Goal: Task Accomplishment & Management: Use online tool/utility

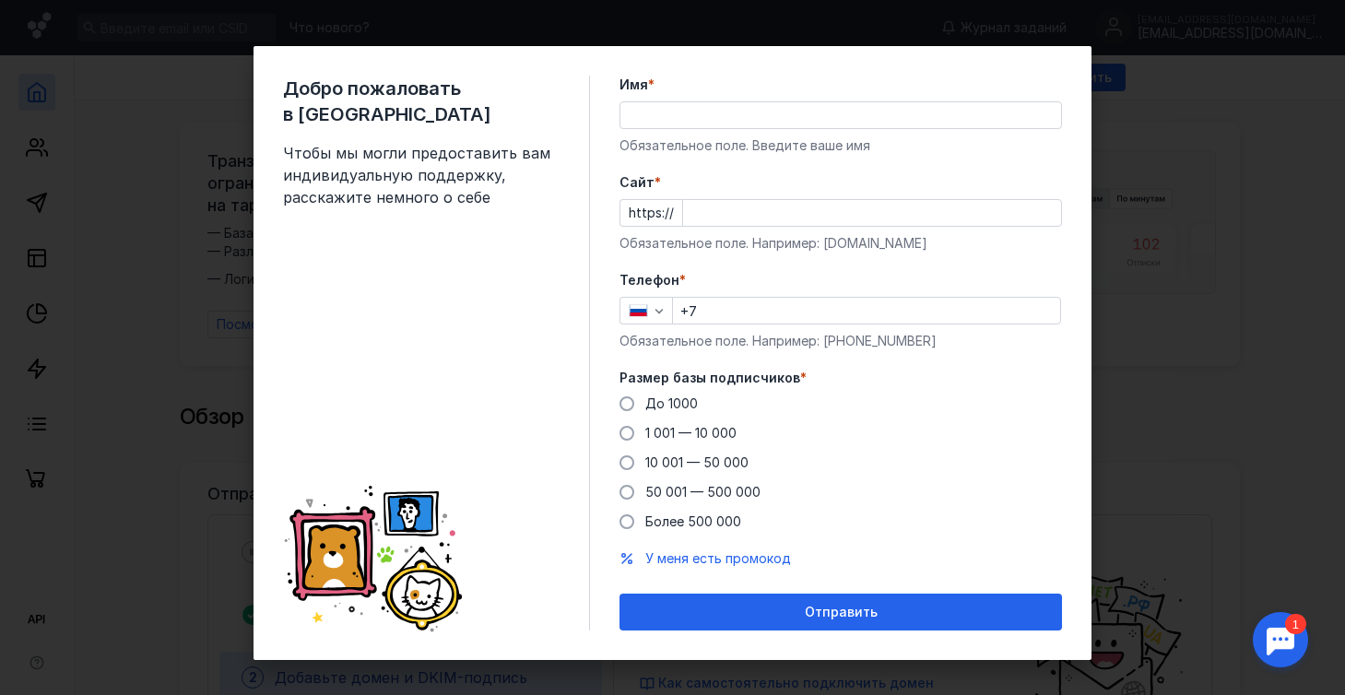
click at [1217, 357] on div "Добро пожаловать в Sendsay Чтобы мы могли предоставить вам индивидуальную подде…" at bounding box center [672, 347] width 1345 height 695
click at [956, 99] on div "Имя * Обязательное поле. Введите ваше имя" at bounding box center [840, 115] width 442 height 79
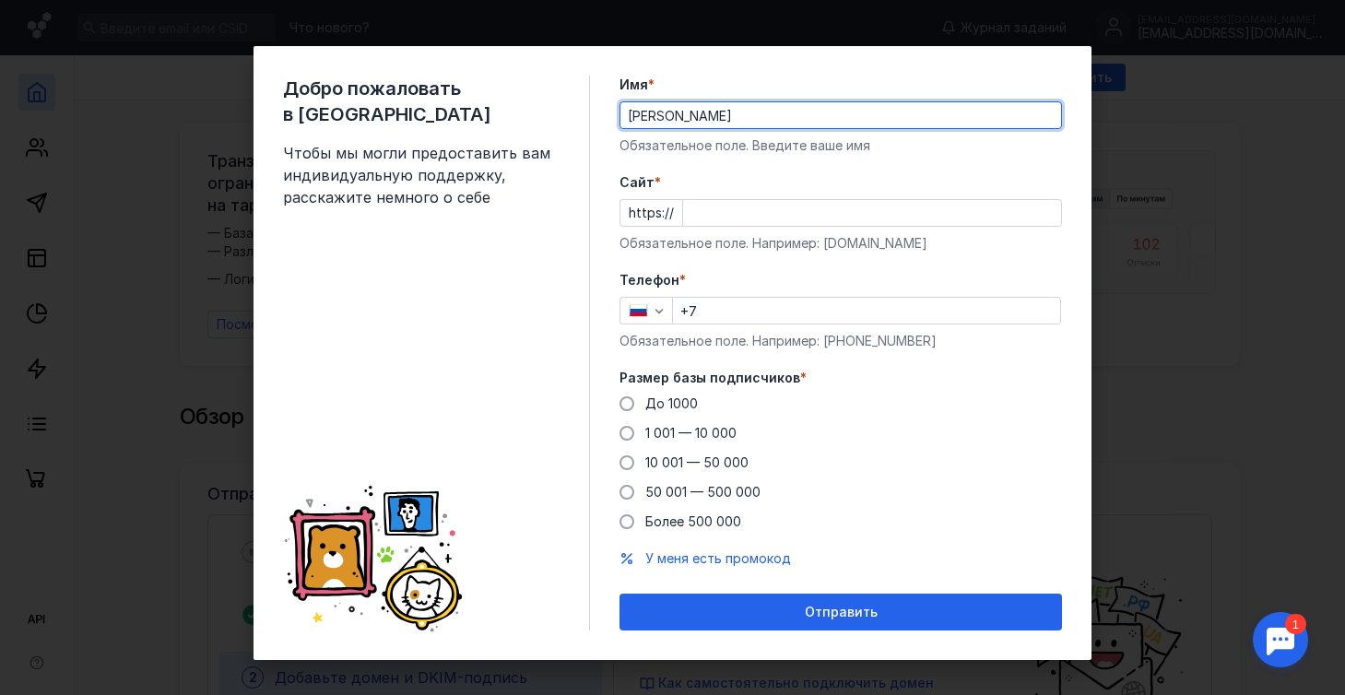
type input "[PERSON_NAME]"
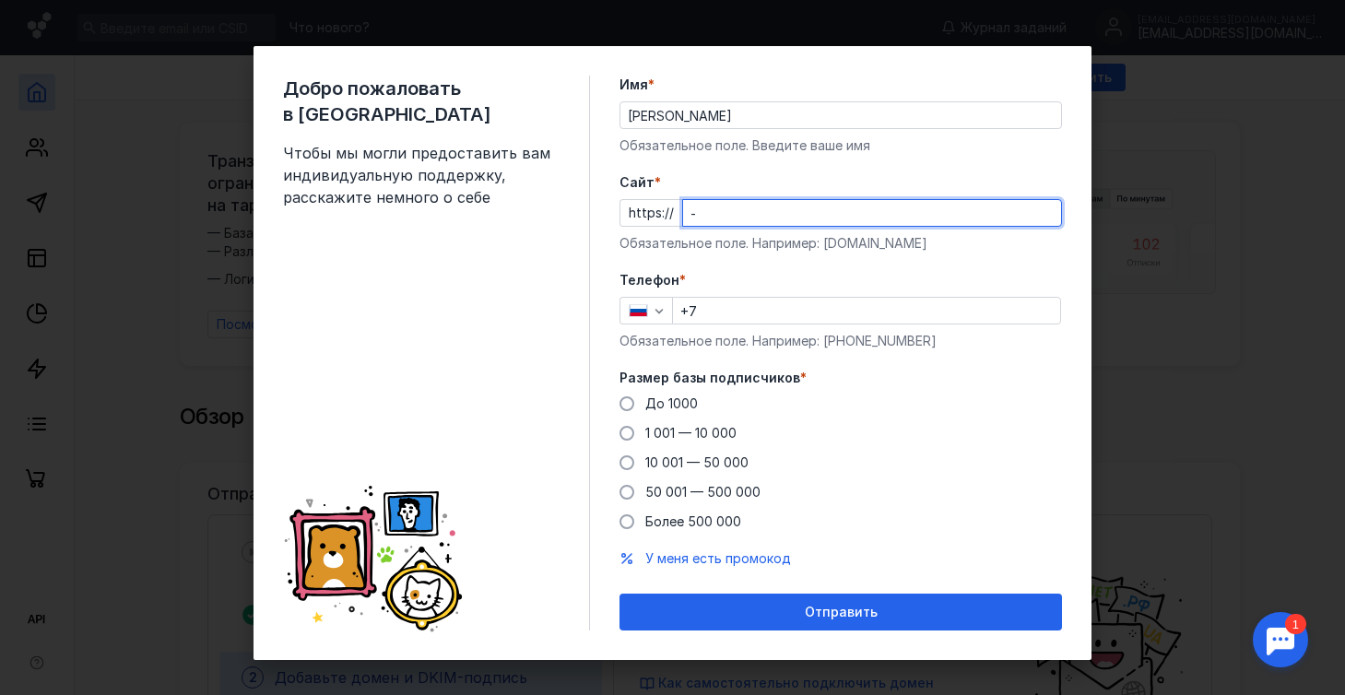
type input "-"
click at [914, 315] on div "Телефон * +7 Обязательное поле. Например: [PHONE_NUMBER]" at bounding box center [840, 310] width 442 height 79
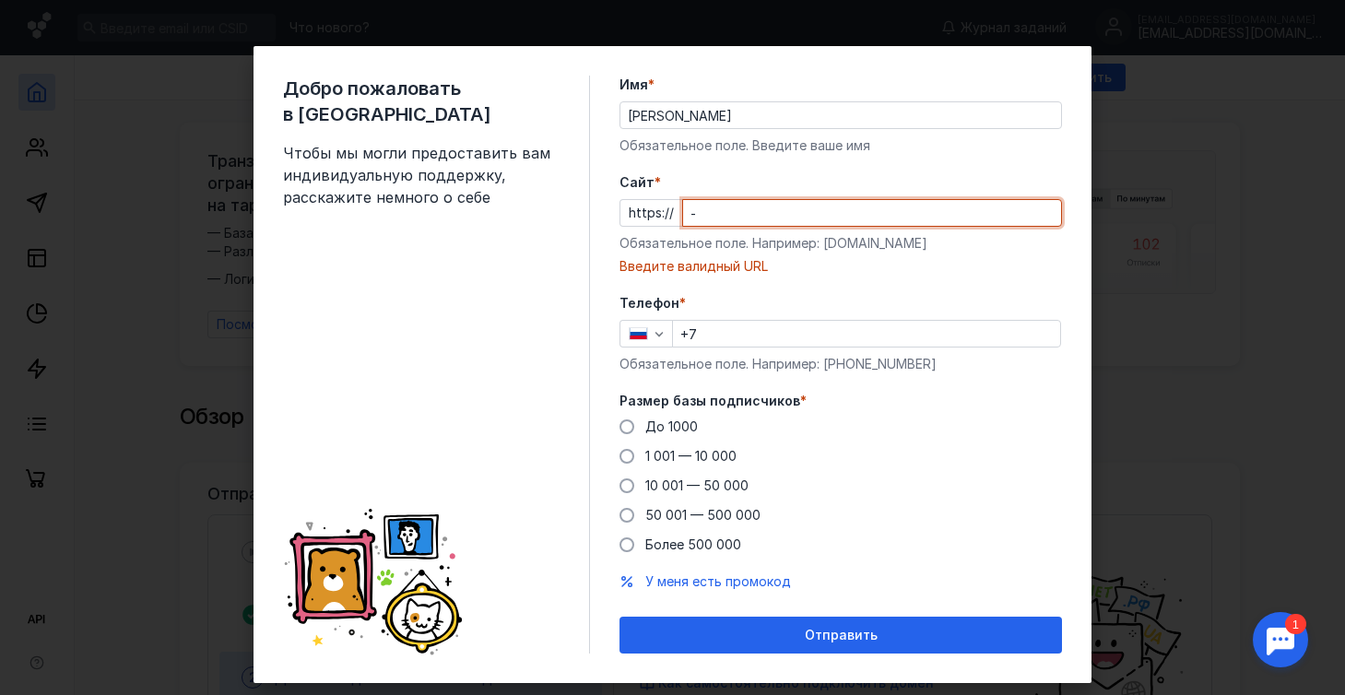
click at [893, 210] on input "-" at bounding box center [872, 213] width 378 height 26
click at [761, 346] on input "+7" at bounding box center [866, 334] width 387 height 26
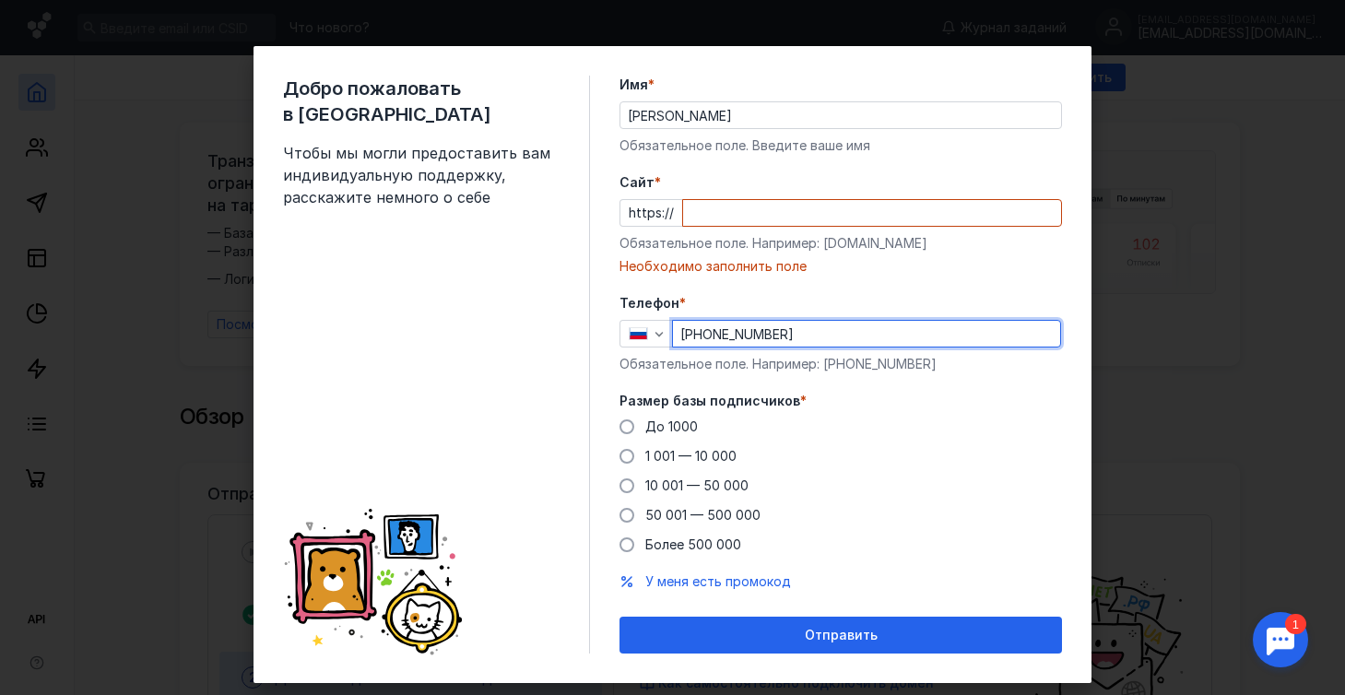
click at [752, 335] on input "[PHONE_NUMBER]" at bounding box center [866, 334] width 387 height 26
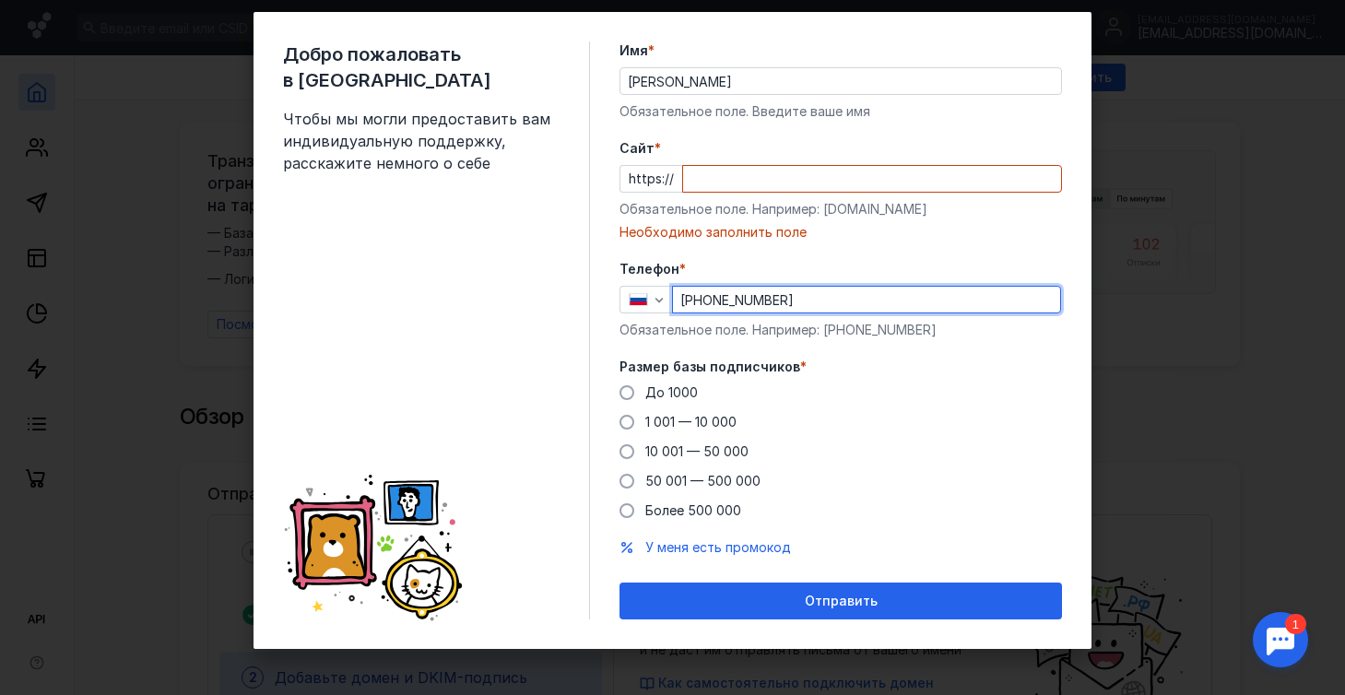
scroll to position [34, 0]
type input "[PHONE_NUMBER]"
click at [681, 389] on span "До 1000" at bounding box center [671, 392] width 53 height 16
click at [0, 0] on input "До 1000" at bounding box center [0, 0] width 0 height 0
click at [759, 185] on input "Cайт *" at bounding box center [872, 179] width 378 height 26
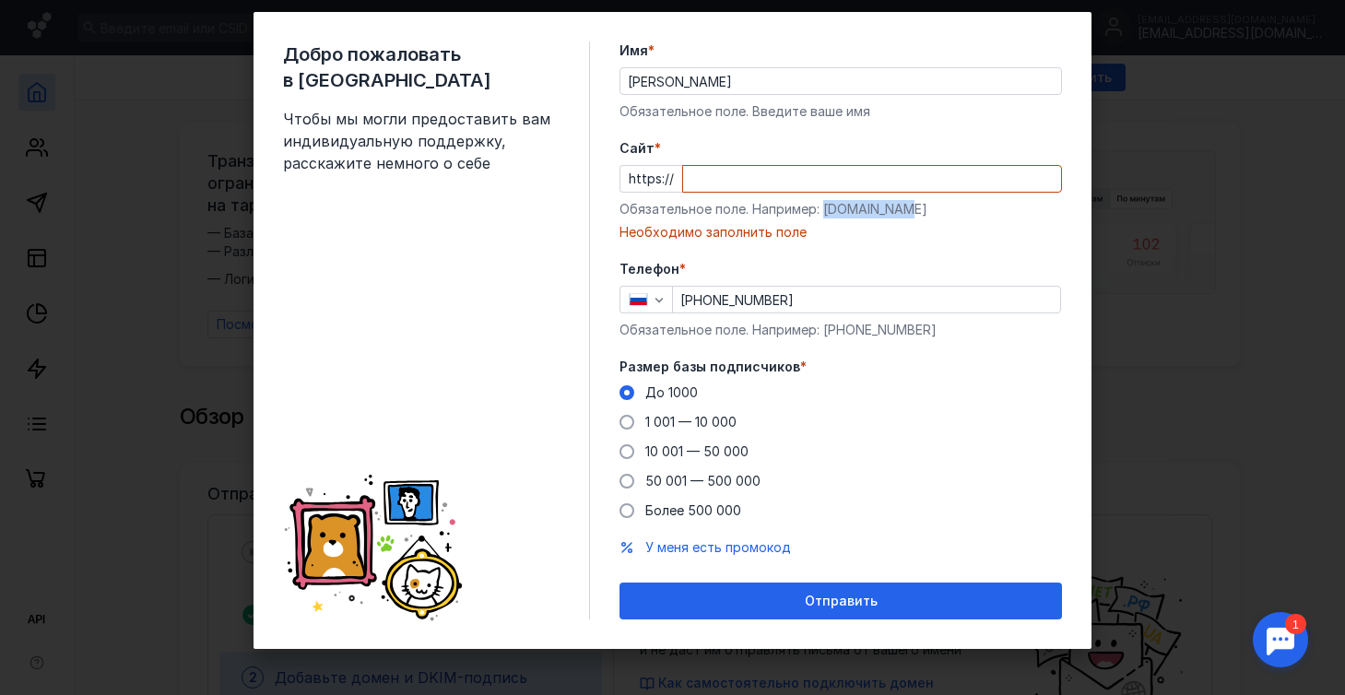
drag, startPoint x: 823, startPoint y: 210, endPoint x: 922, endPoint y: 206, distance: 98.7
click at [922, 206] on div "Обязательное поле. Например: [DOMAIN_NAME]" at bounding box center [840, 209] width 442 height 18
copy div "[DOMAIN_NAME]"
click at [879, 175] on input "Cайт *" at bounding box center [872, 179] width 378 height 26
paste input "[DOMAIN_NAME]"
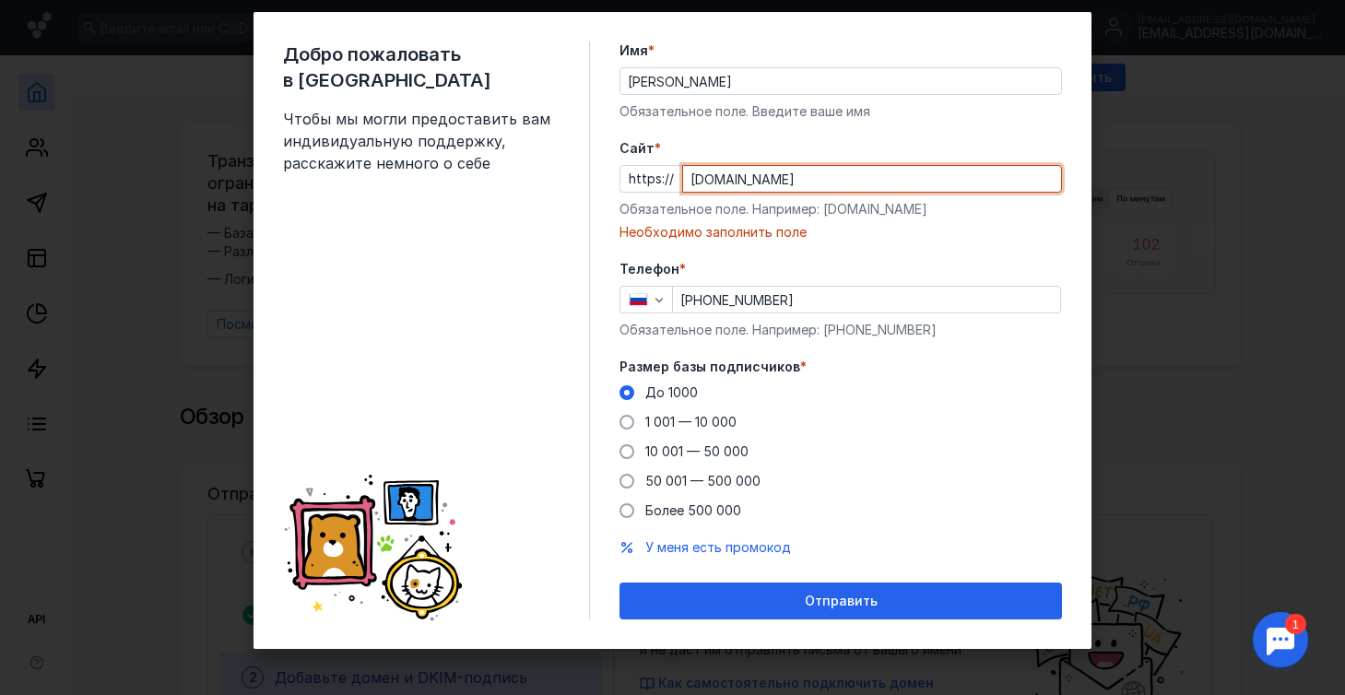
scroll to position [11, 0]
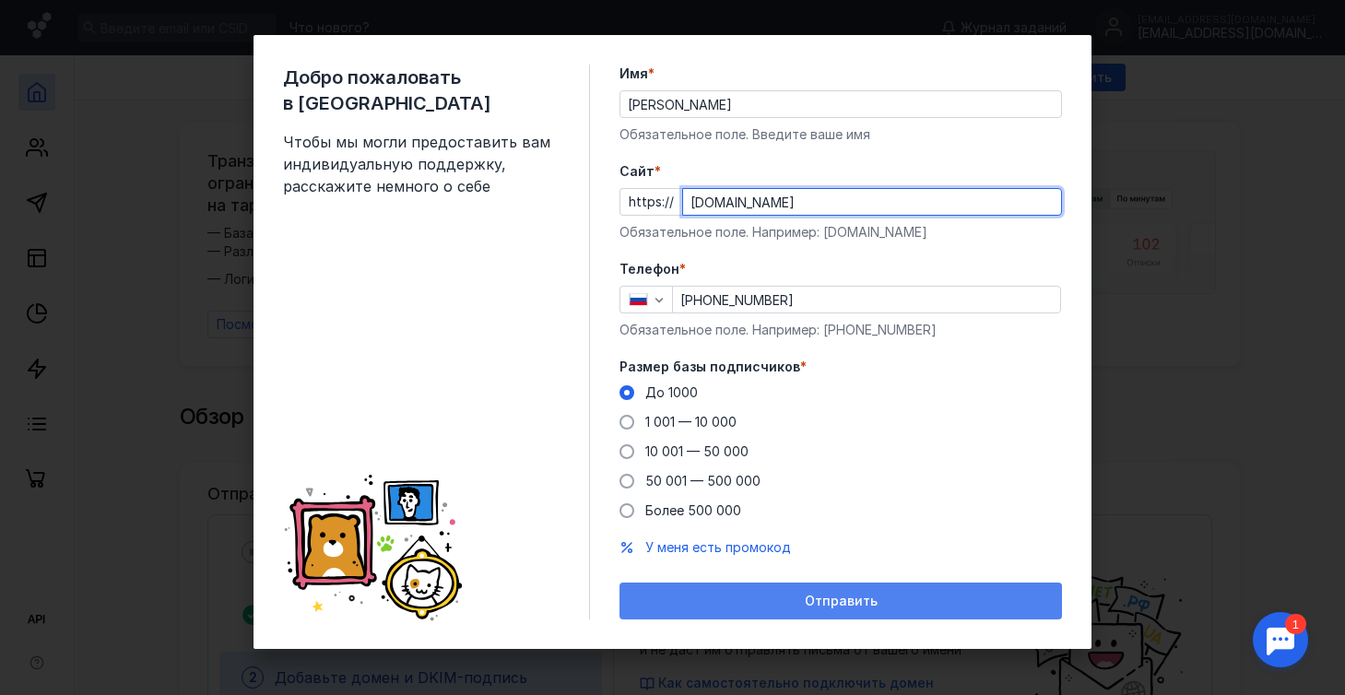
type input "[DOMAIN_NAME]"
click at [766, 588] on div "Отправить" at bounding box center [840, 600] width 442 height 37
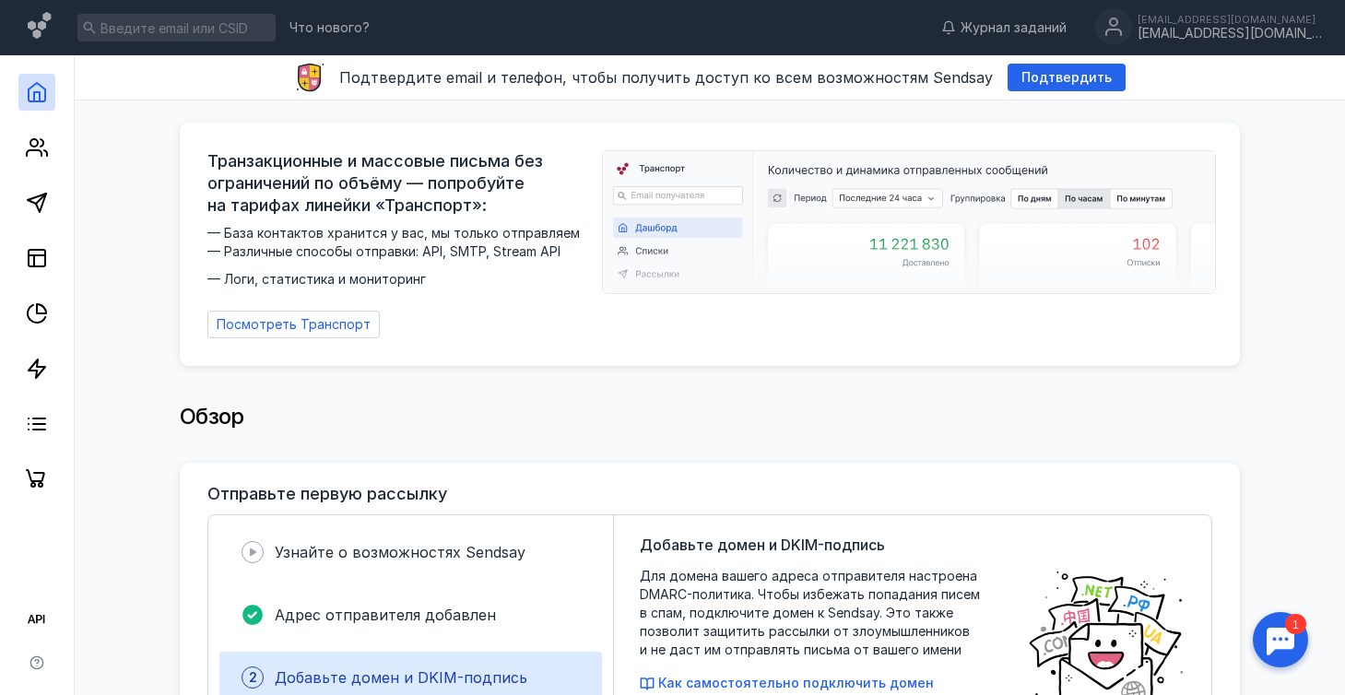
scroll to position [0, 0]
click at [42, 260] on icon at bounding box center [37, 258] width 22 height 22
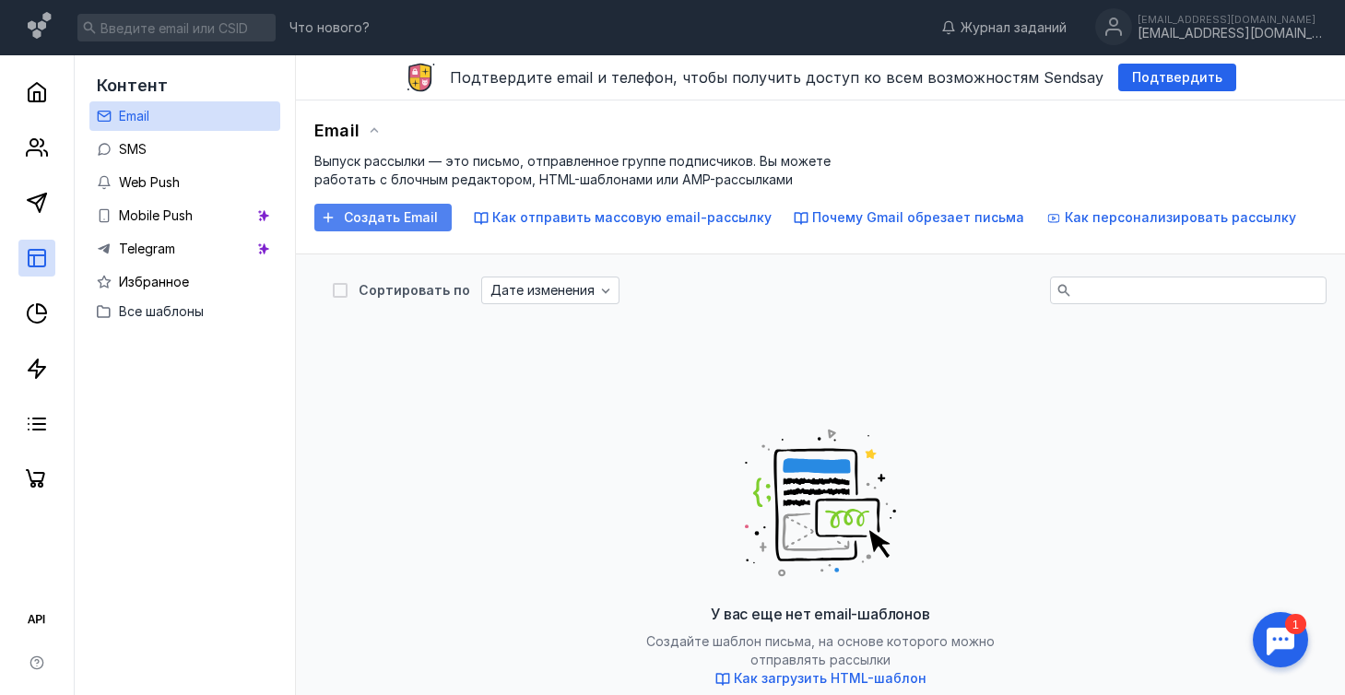
click at [363, 225] on div "Создать Email" at bounding box center [382, 218] width 137 height 28
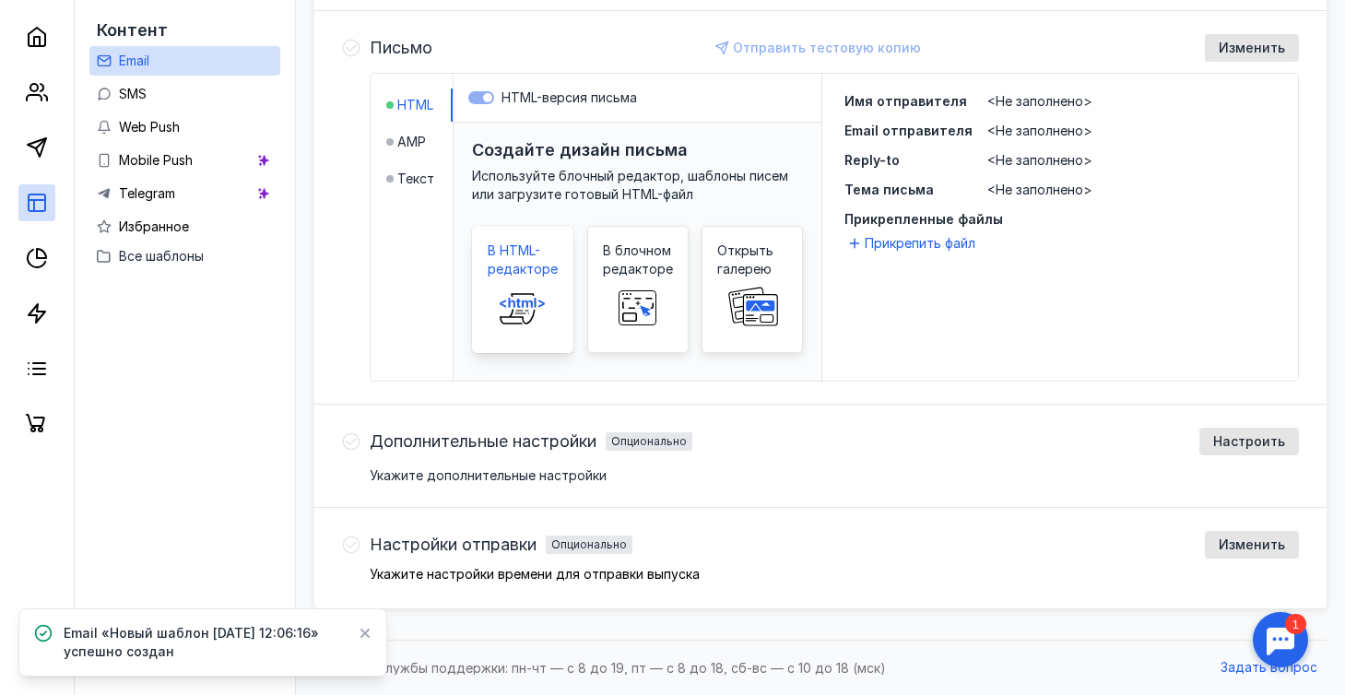
scroll to position [661, 0]
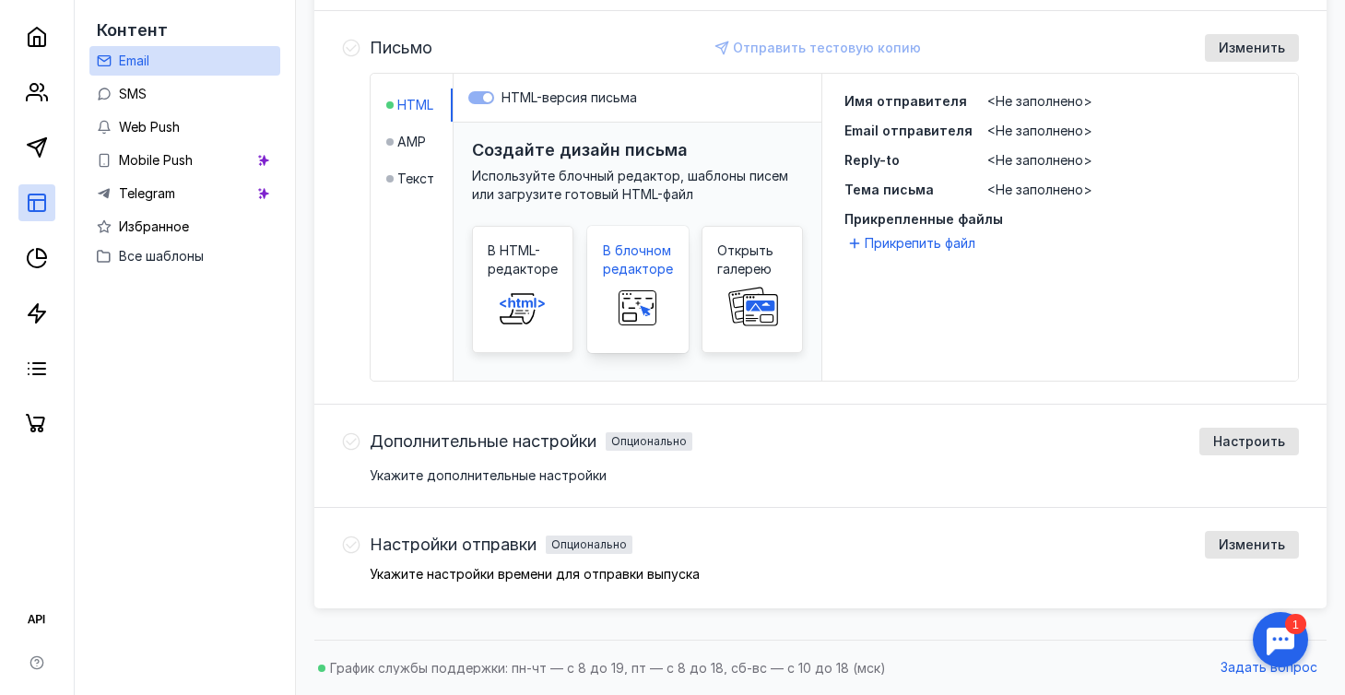
click at [644, 268] on span "В блочном редакторе" at bounding box center [638, 259] width 70 height 37
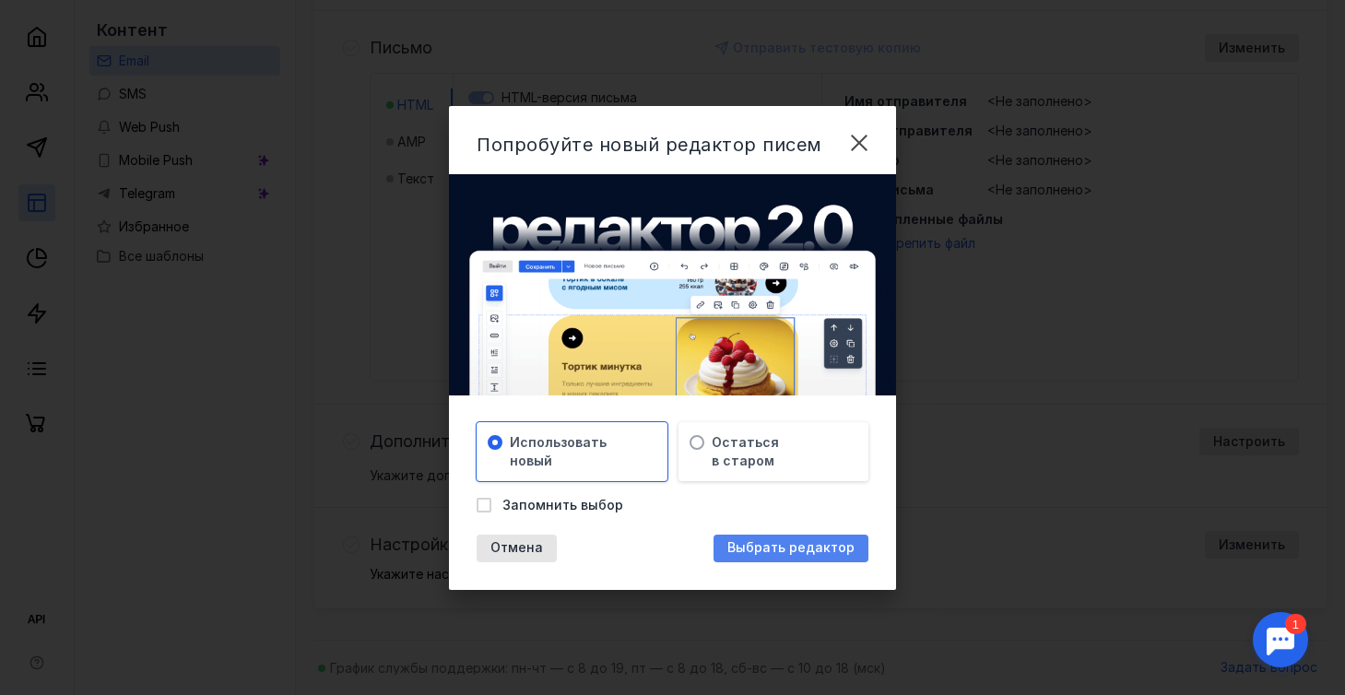
click at [740, 546] on span "Выбрать редактор" at bounding box center [790, 548] width 127 height 16
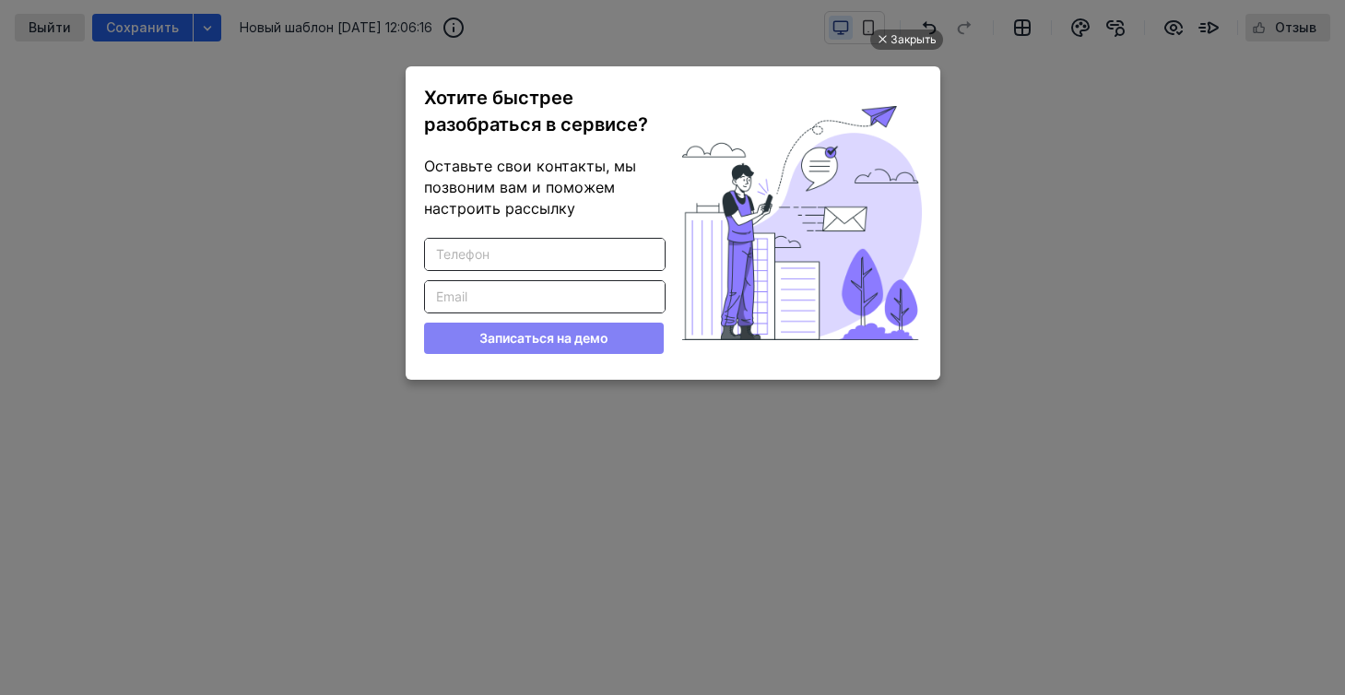
click at [952, 86] on ul "Закрыть Хотите быстрее разобраться в сервисе? Оставьте свои контакты, мы позвон…" at bounding box center [672, 349] width 1345 height 695
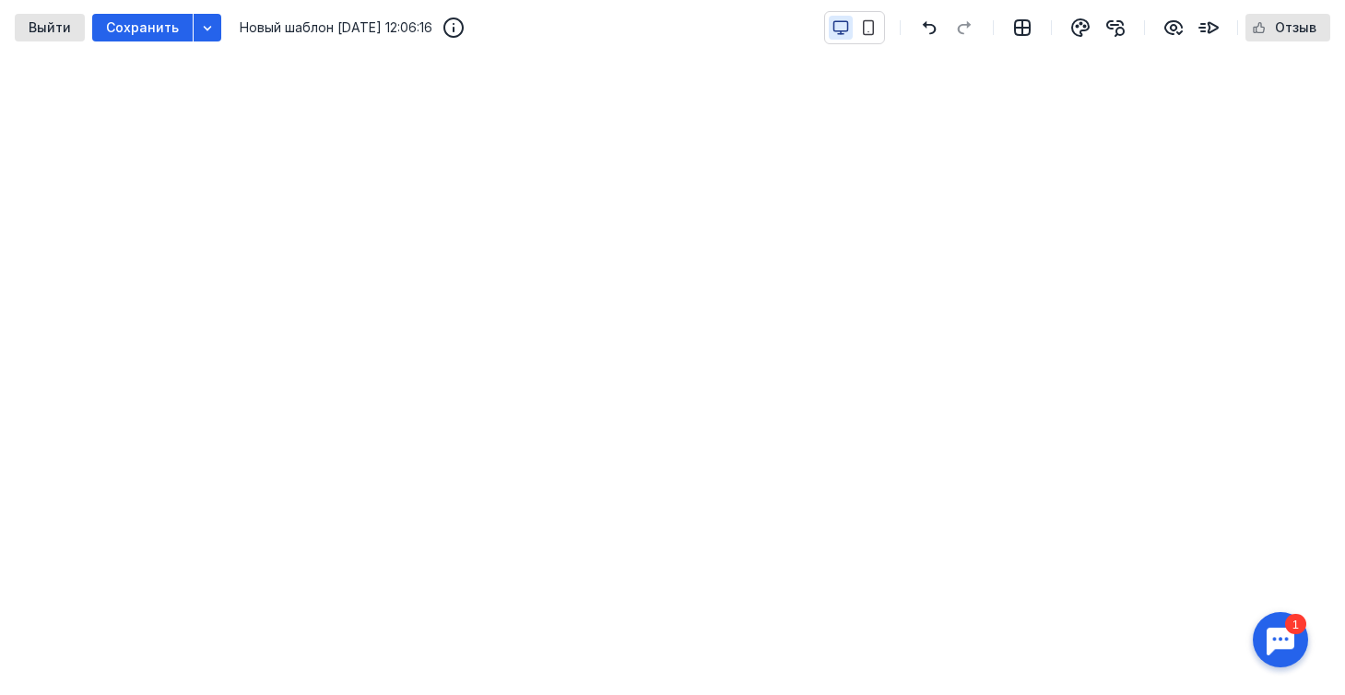
scroll to position [47, 0]
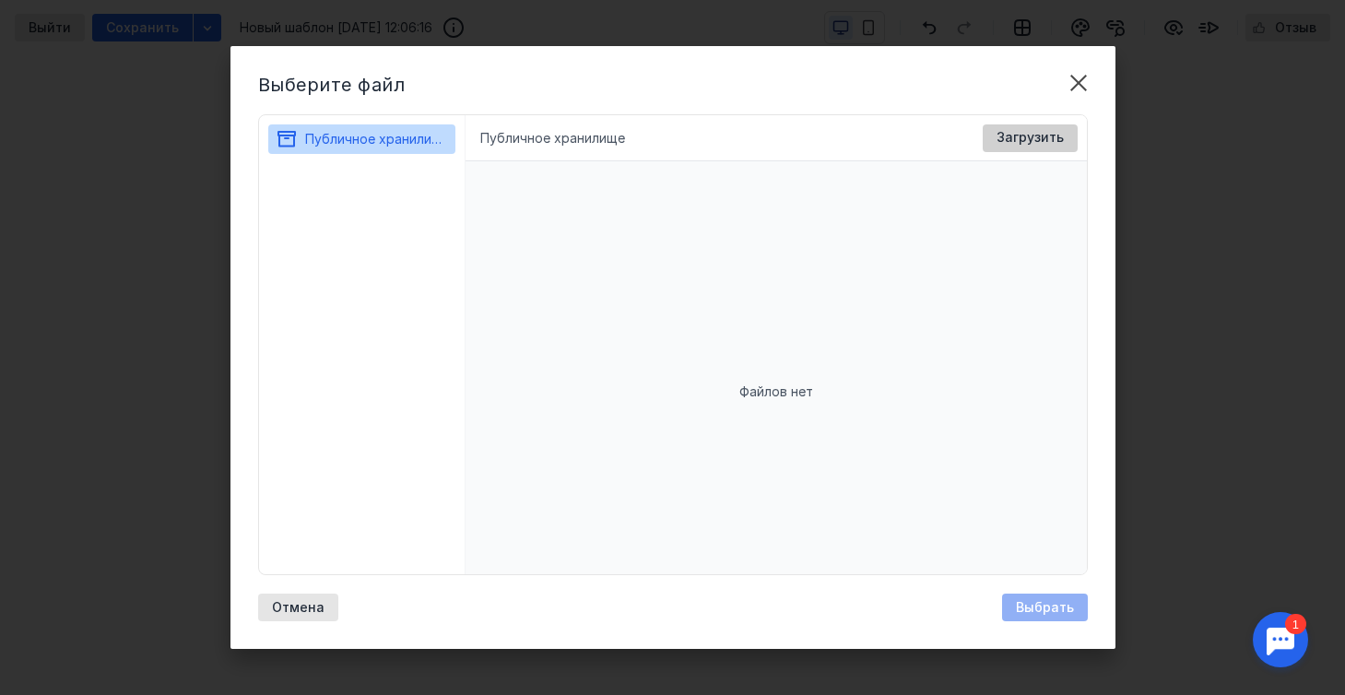
click at [991, 143] on div "Загрузить" at bounding box center [1030, 138] width 86 height 16
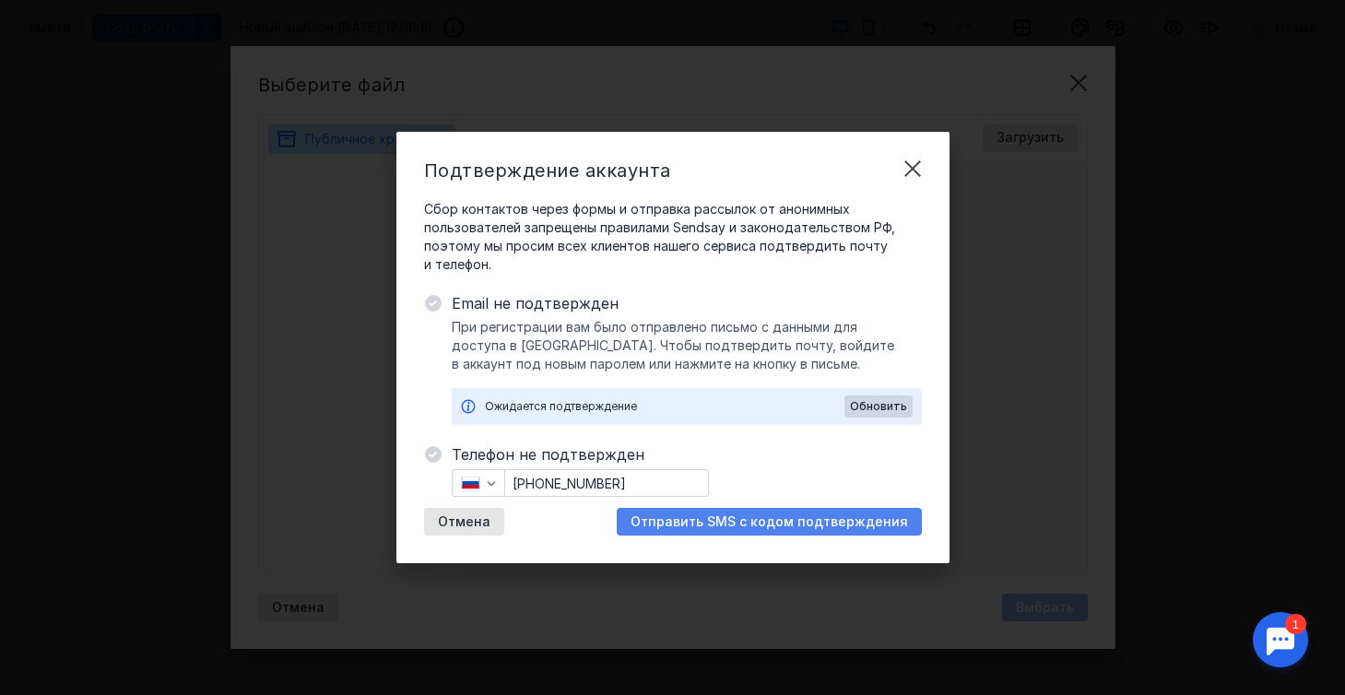
click at [691, 524] on span "Отправить SMS с кодом подтверждения" at bounding box center [768, 522] width 277 height 16
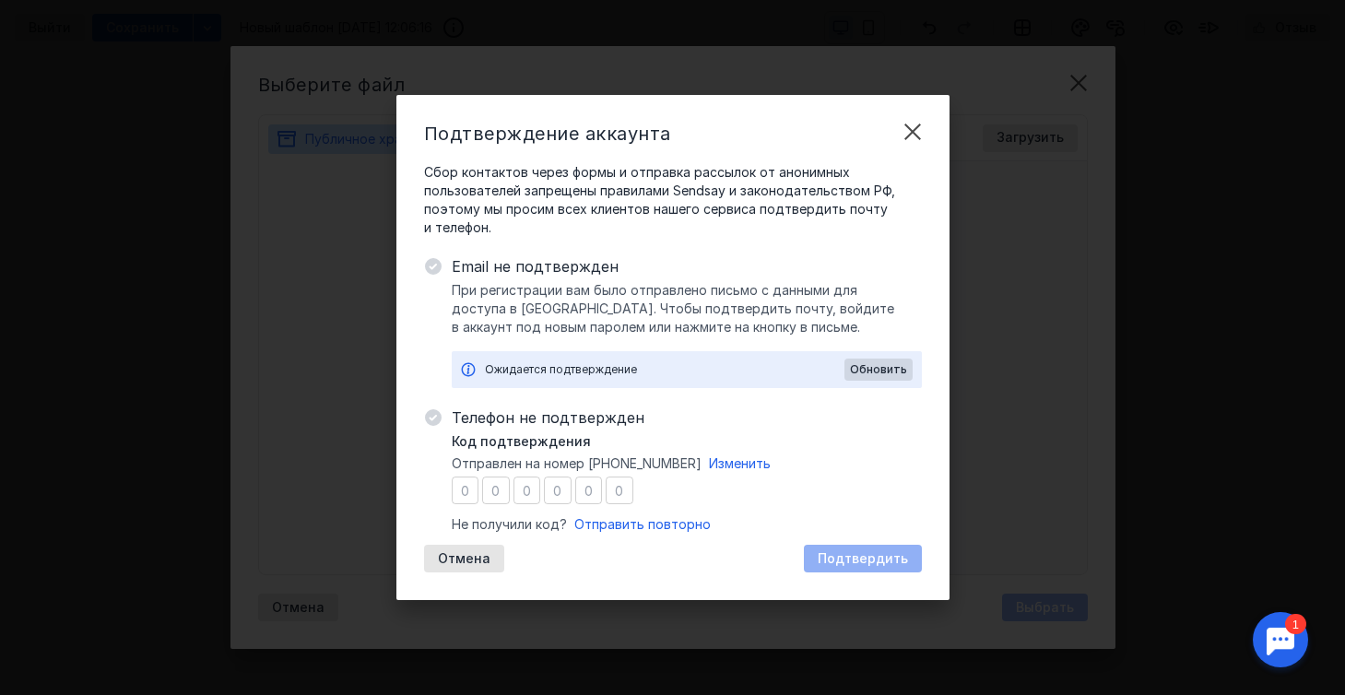
click at [470, 493] on input "number" at bounding box center [466, 490] width 28 height 28
type input "2"
type input "6"
type input "5"
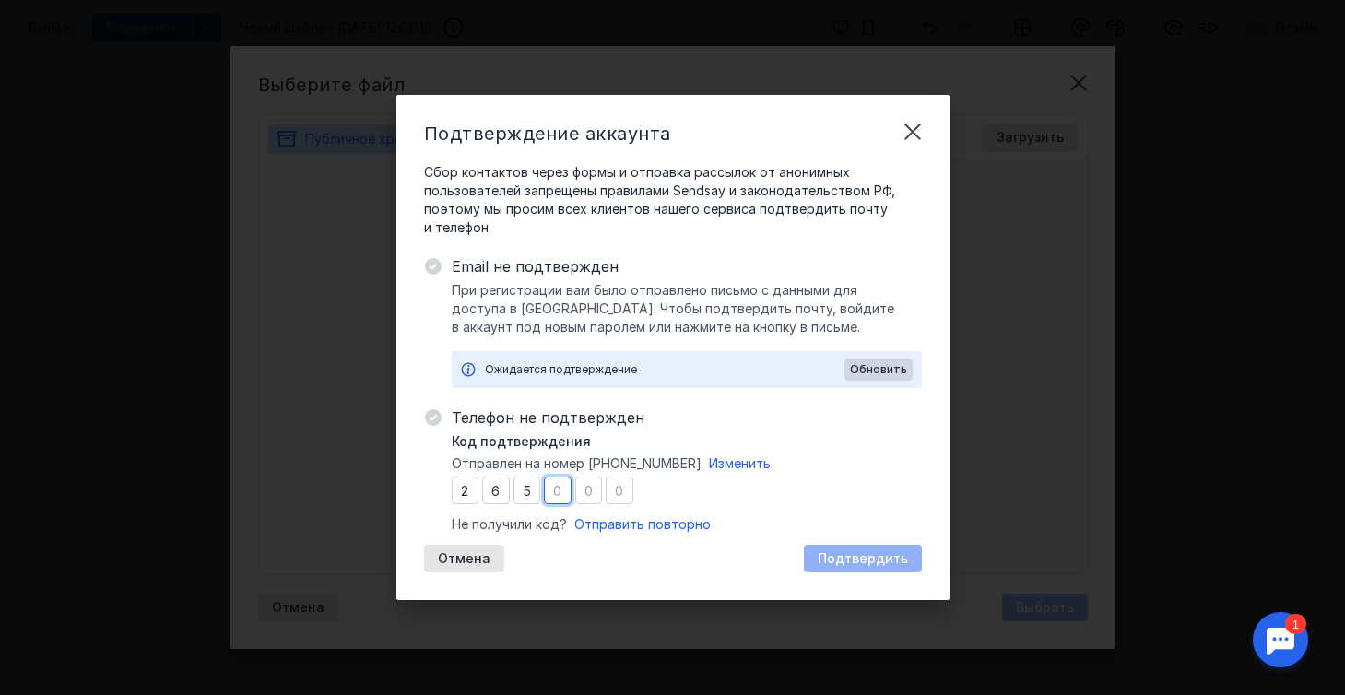
type input "8"
type input "3"
type input "7"
click at [850, 557] on span "Подтвердить" at bounding box center [862, 559] width 90 height 16
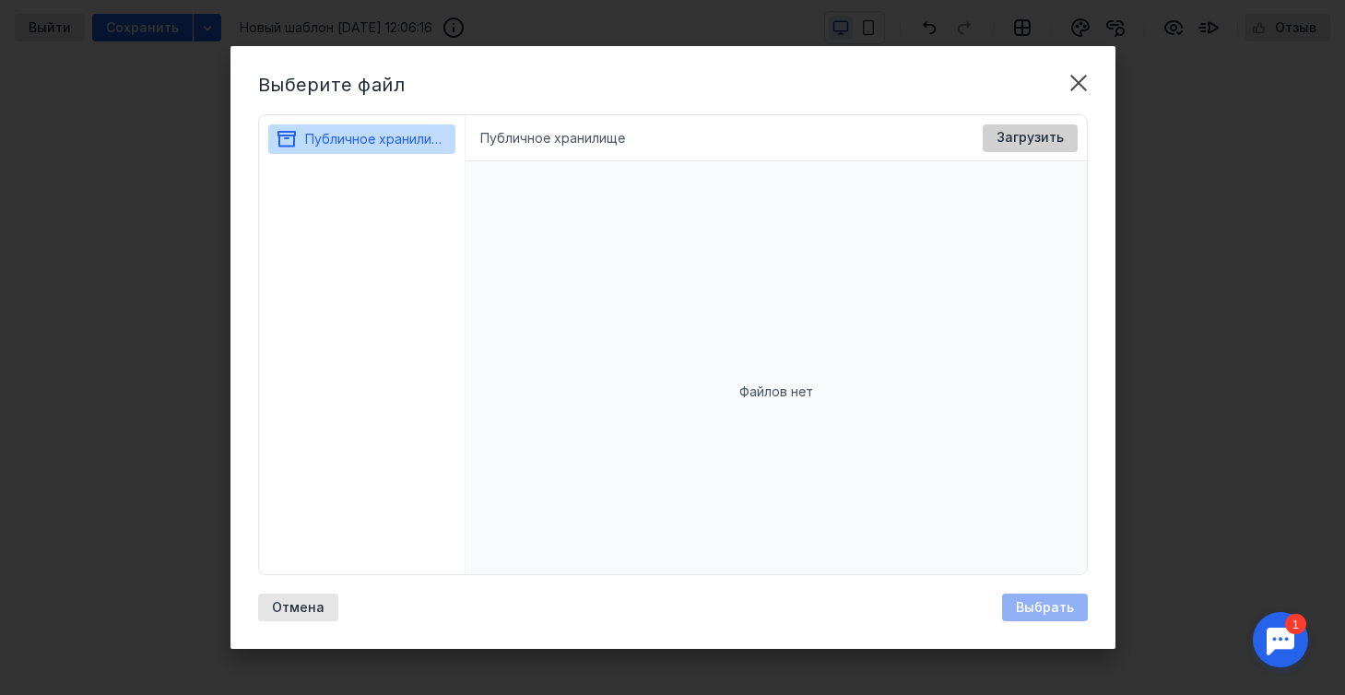
click at [1041, 137] on span "Загрузить" at bounding box center [1029, 138] width 67 height 16
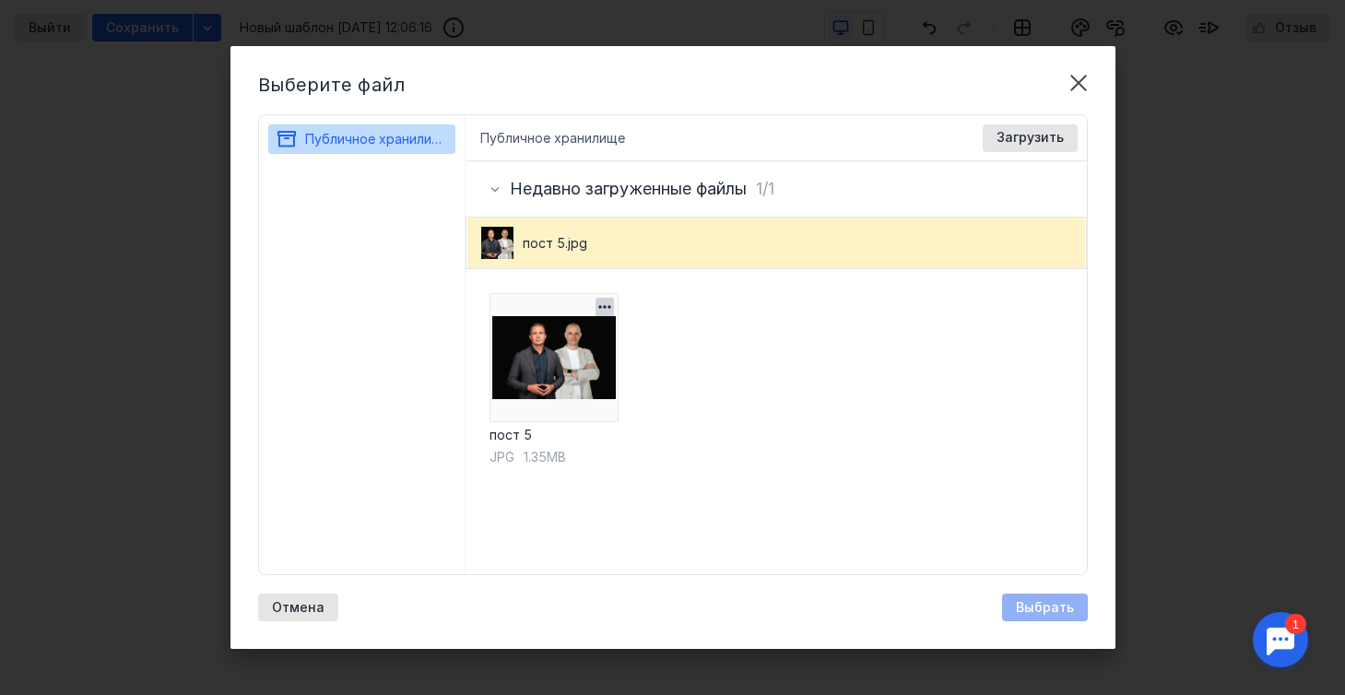
click at [603, 360] on img at bounding box center [553, 357] width 129 height 129
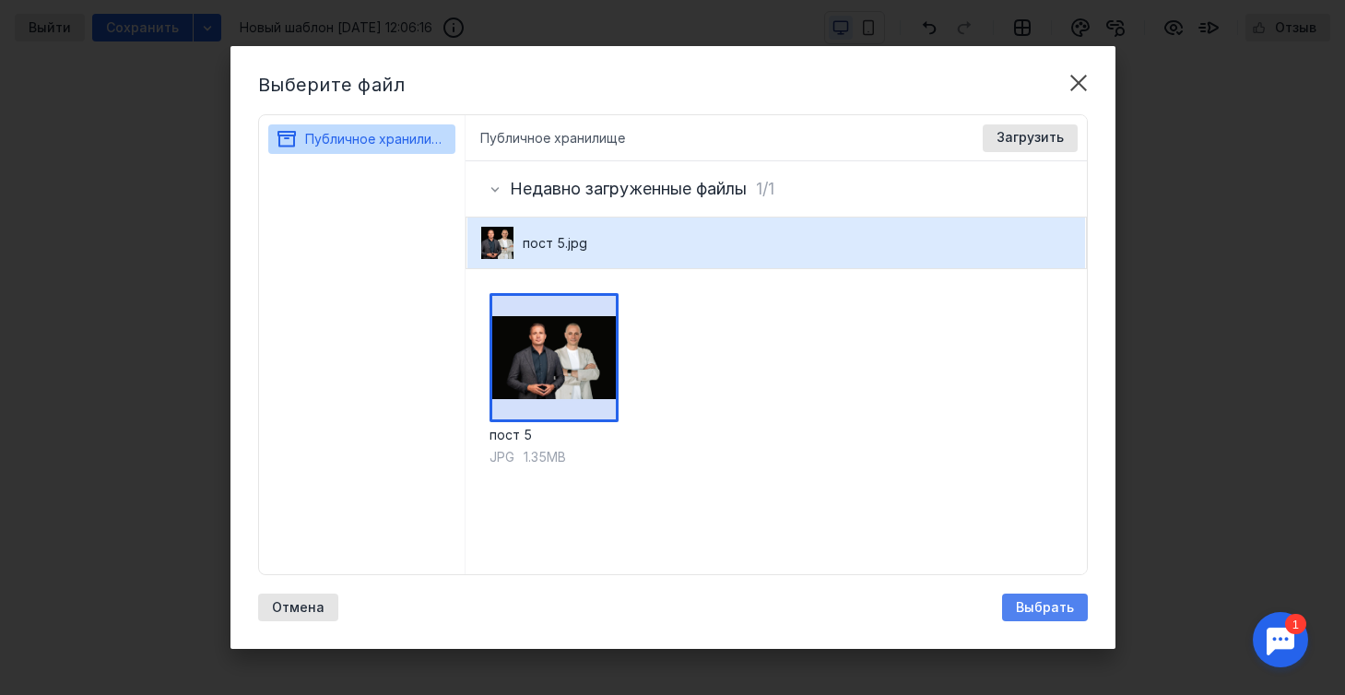
click at [1058, 609] on span "Выбрать" at bounding box center [1045, 608] width 58 height 16
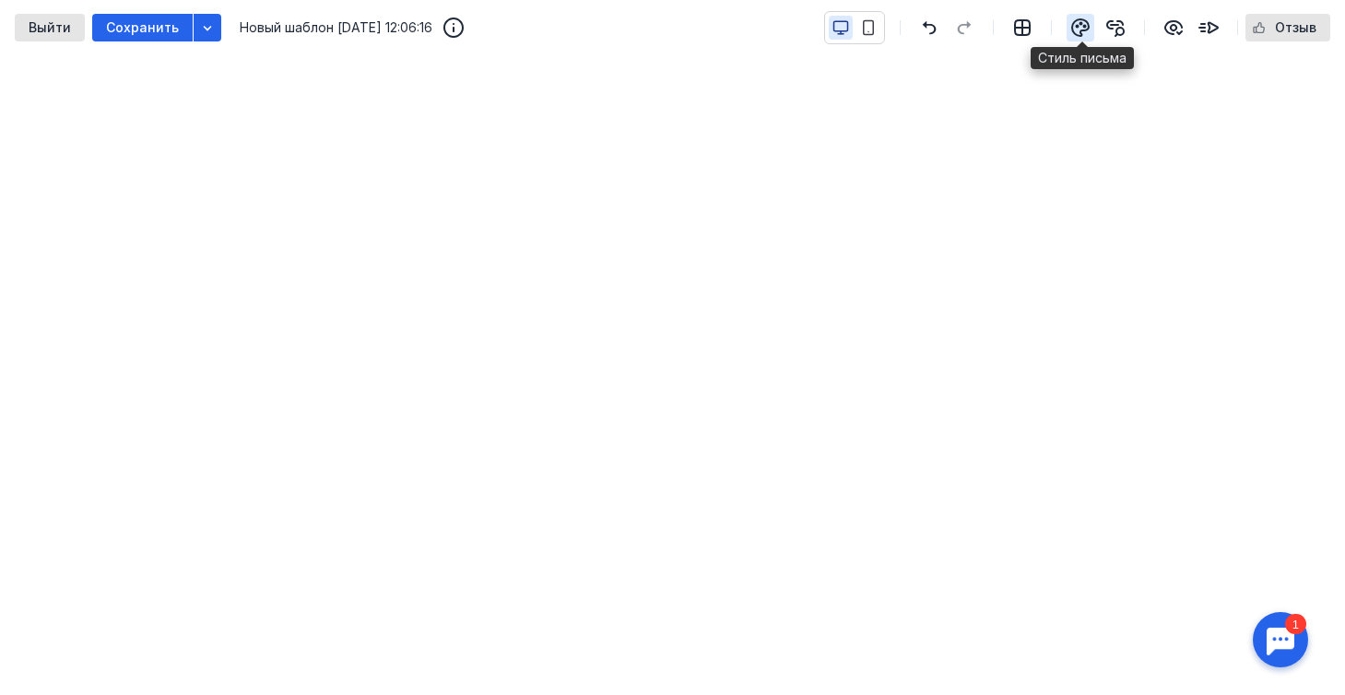
click at [1085, 17] on icon "button" at bounding box center [1080, 28] width 22 height 22
click at [1078, 30] on icon "button" at bounding box center [1080, 28] width 22 height 22
click at [1080, 32] on icon "button" at bounding box center [1080, 28] width 22 height 22
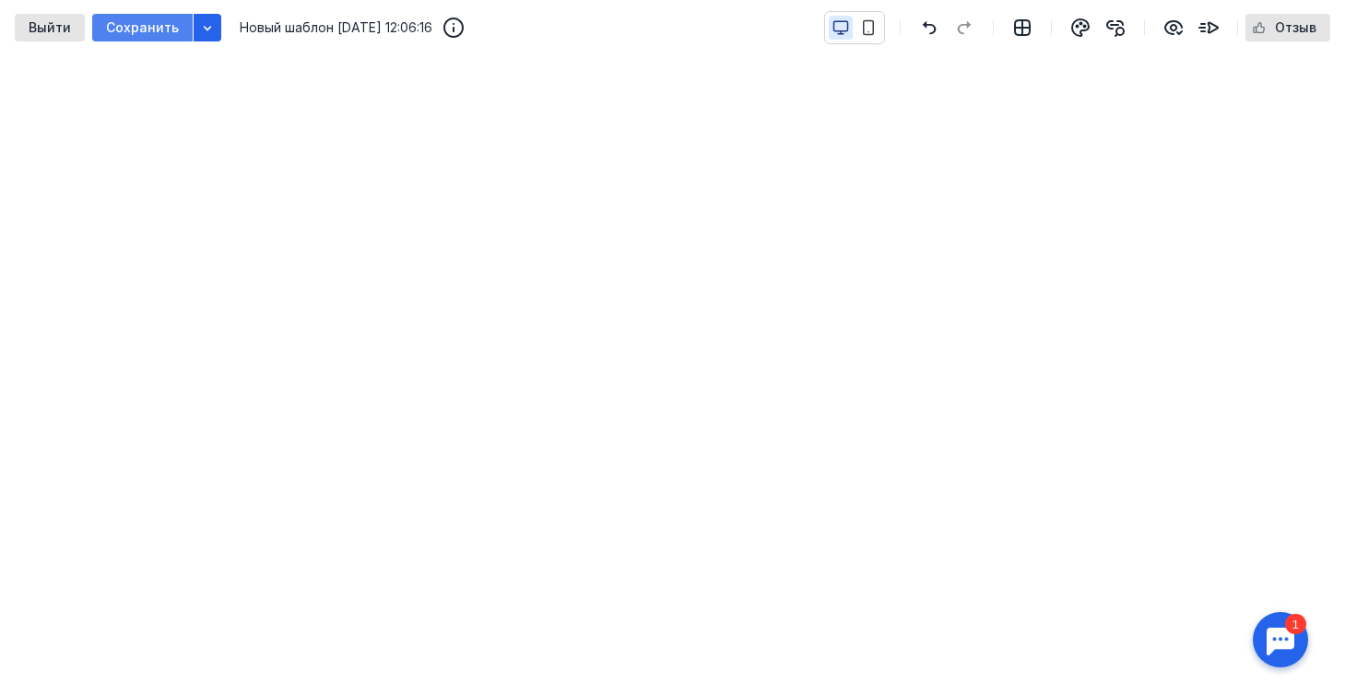
click at [116, 29] on span "Сохранить" at bounding box center [142, 28] width 73 height 16
click at [212, 32] on div "button" at bounding box center [208, 28] width 28 height 28
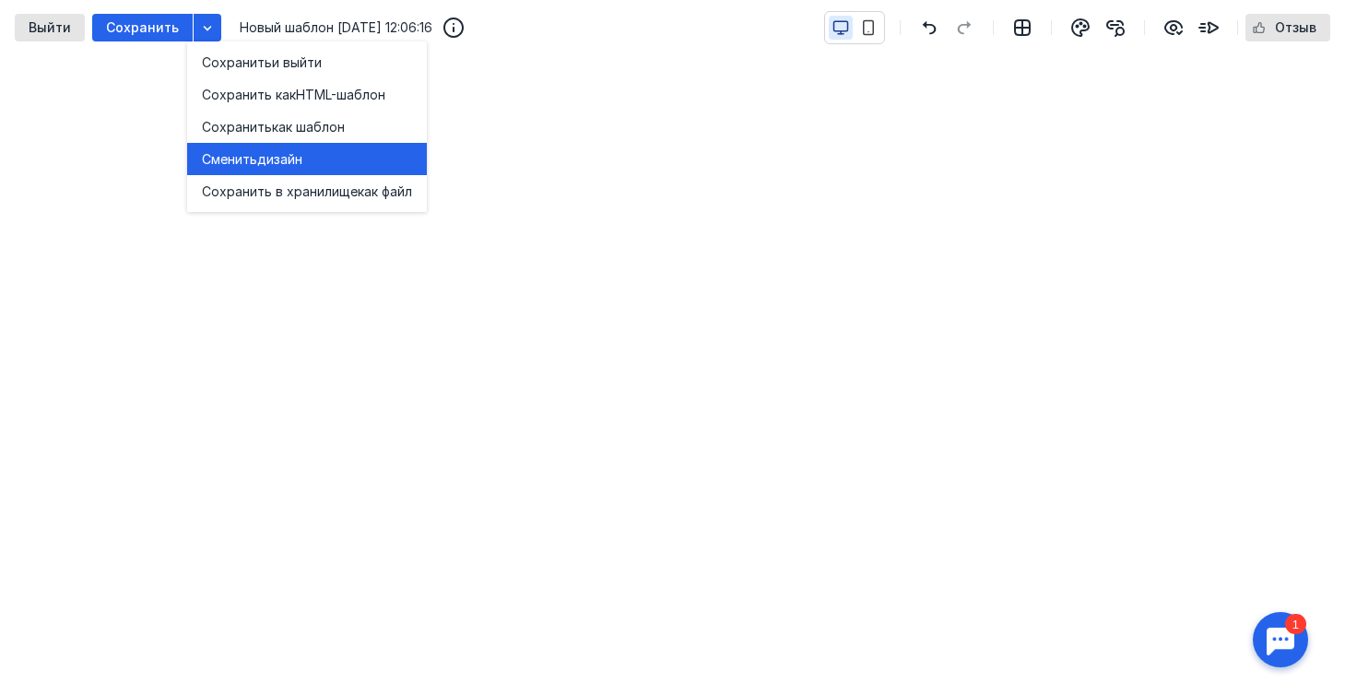
click at [295, 159] on span "дизайн" at bounding box center [279, 159] width 45 height 18
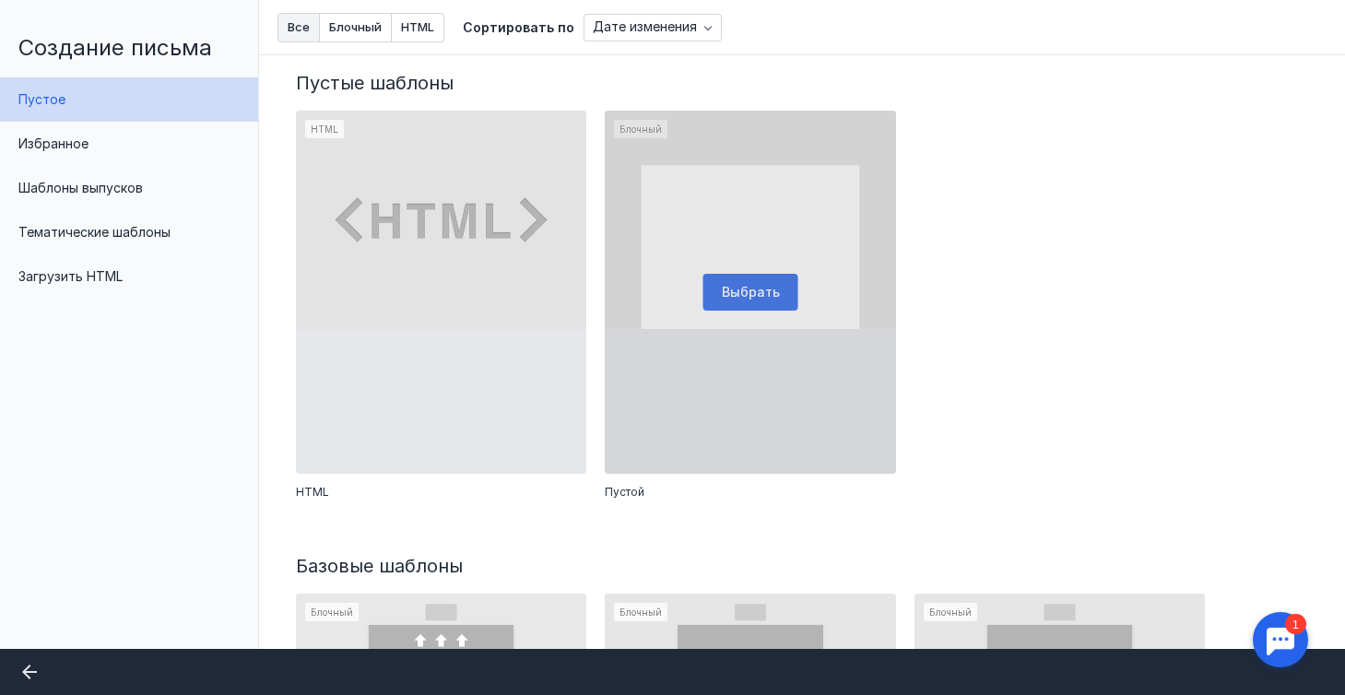
scroll to position [0, 0]
click at [750, 173] on div at bounding box center [750, 292] width 290 height 363
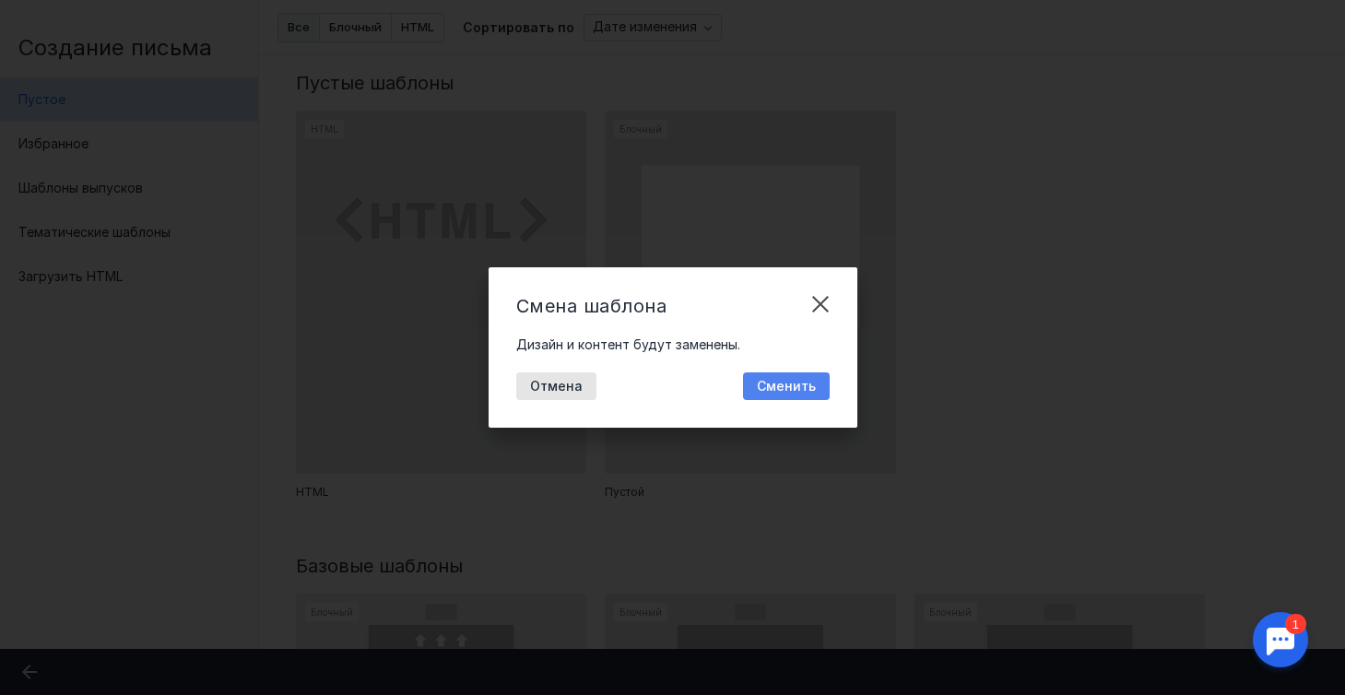
click at [782, 387] on span "Сменить" at bounding box center [786, 387] width 59 height 16
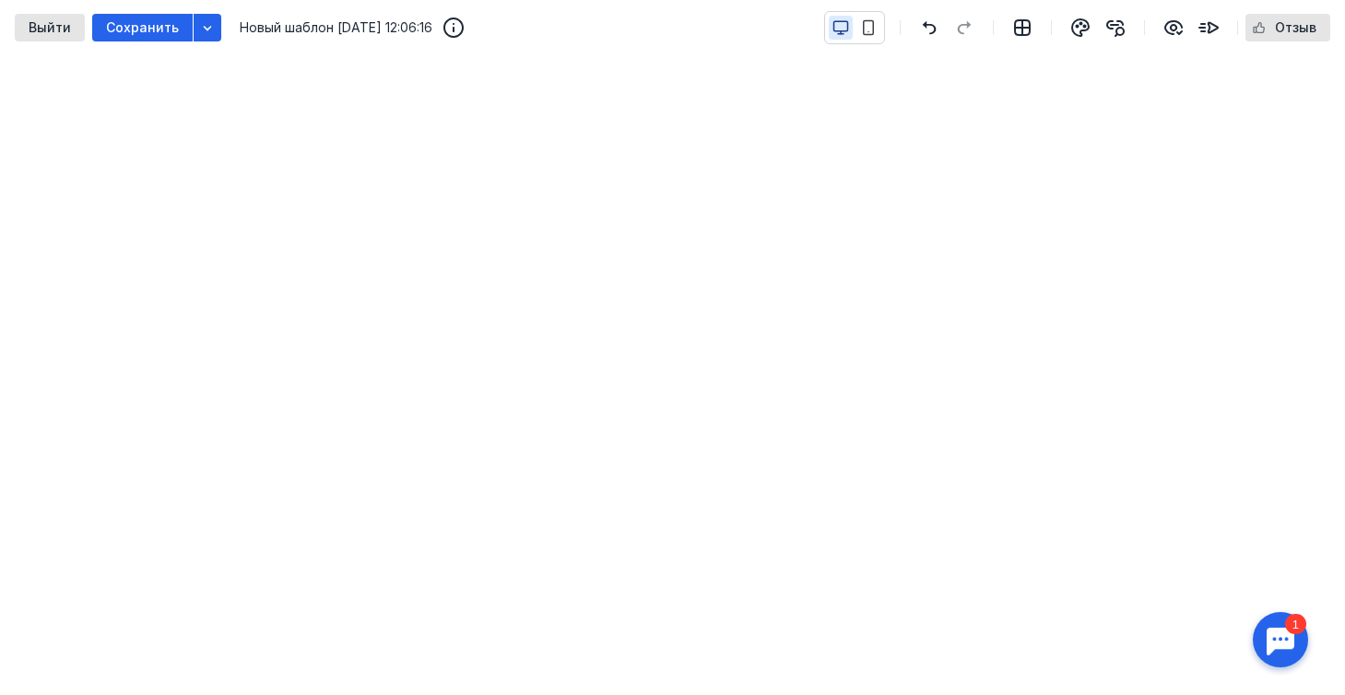
scroll to position [88, 0]
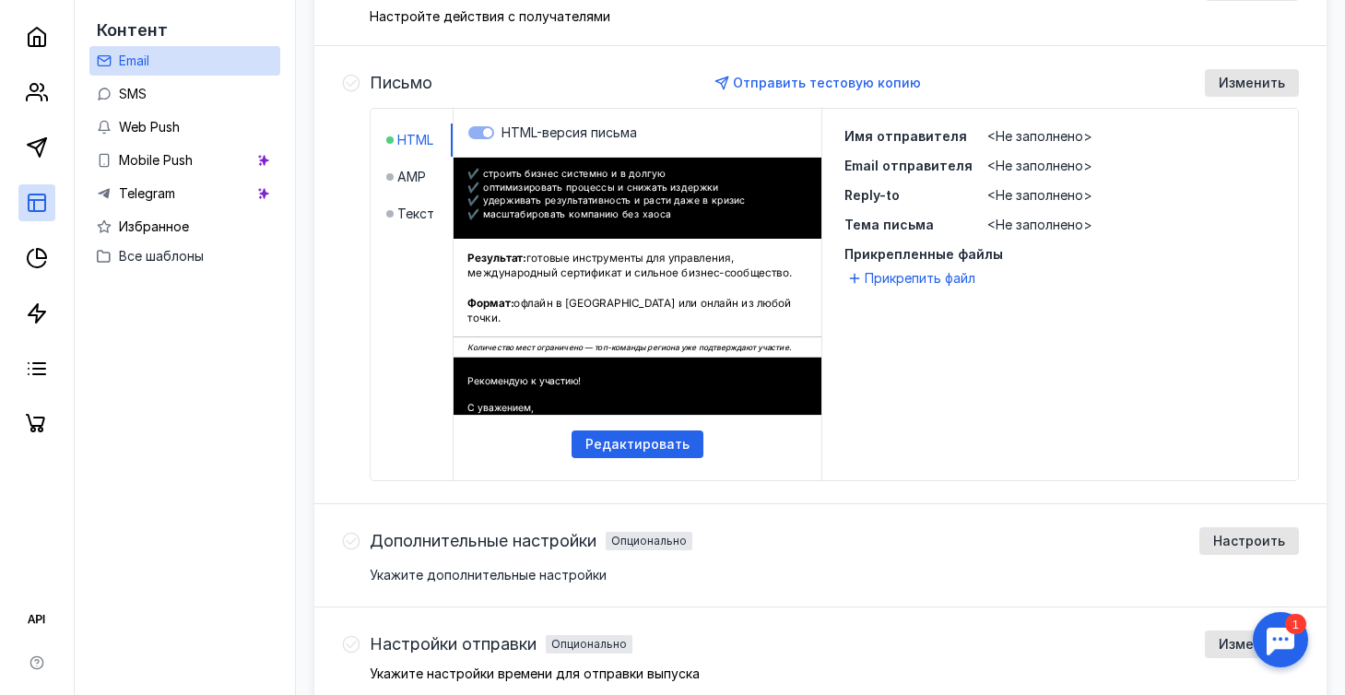
scroll to position [616, 0]
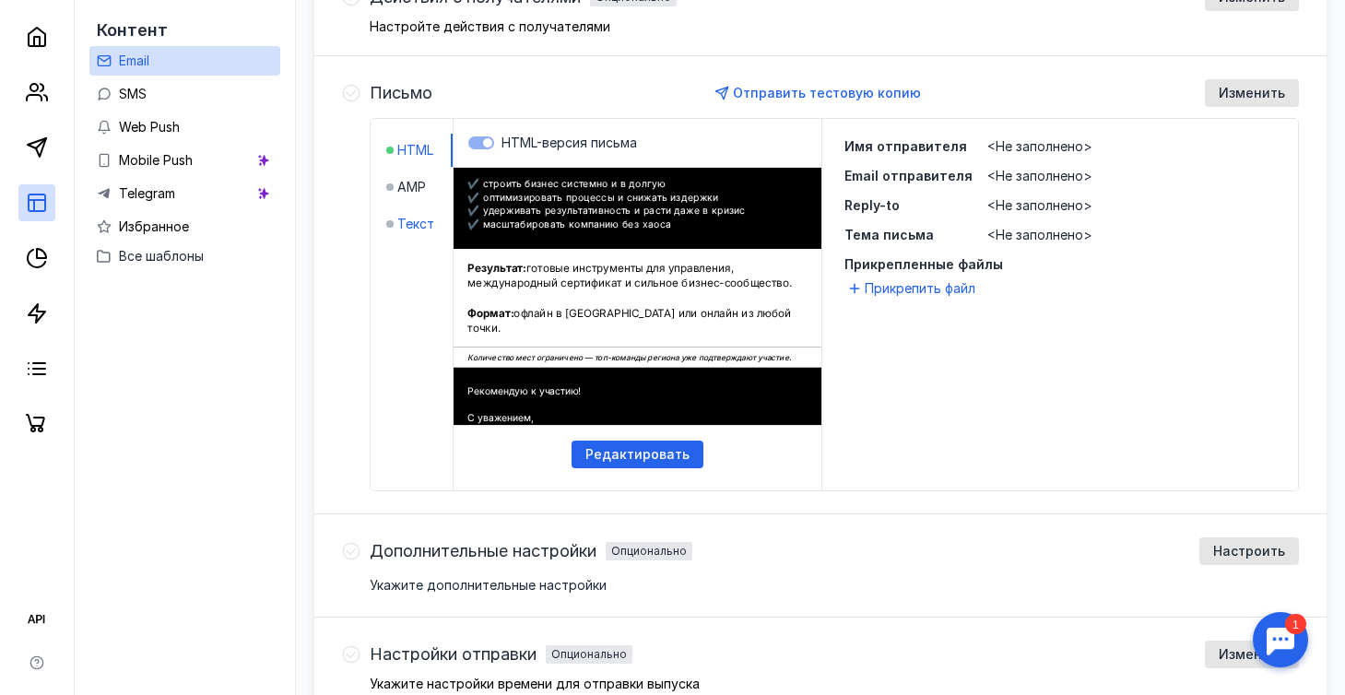
click at [405, 229] on span "Текст" at bounding box center [415, 224] width 37 height 18
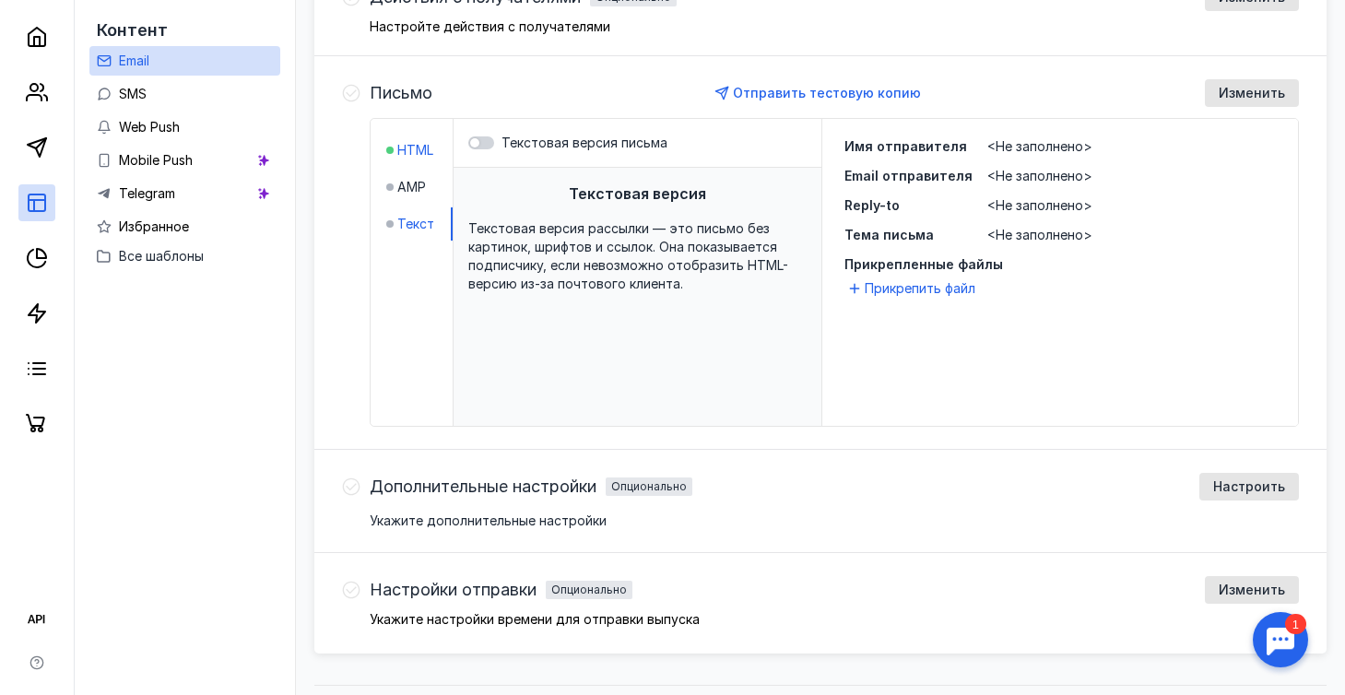
click at [416, 153] on span "HTML" at bounding box center [415, 150] width 36 height 18
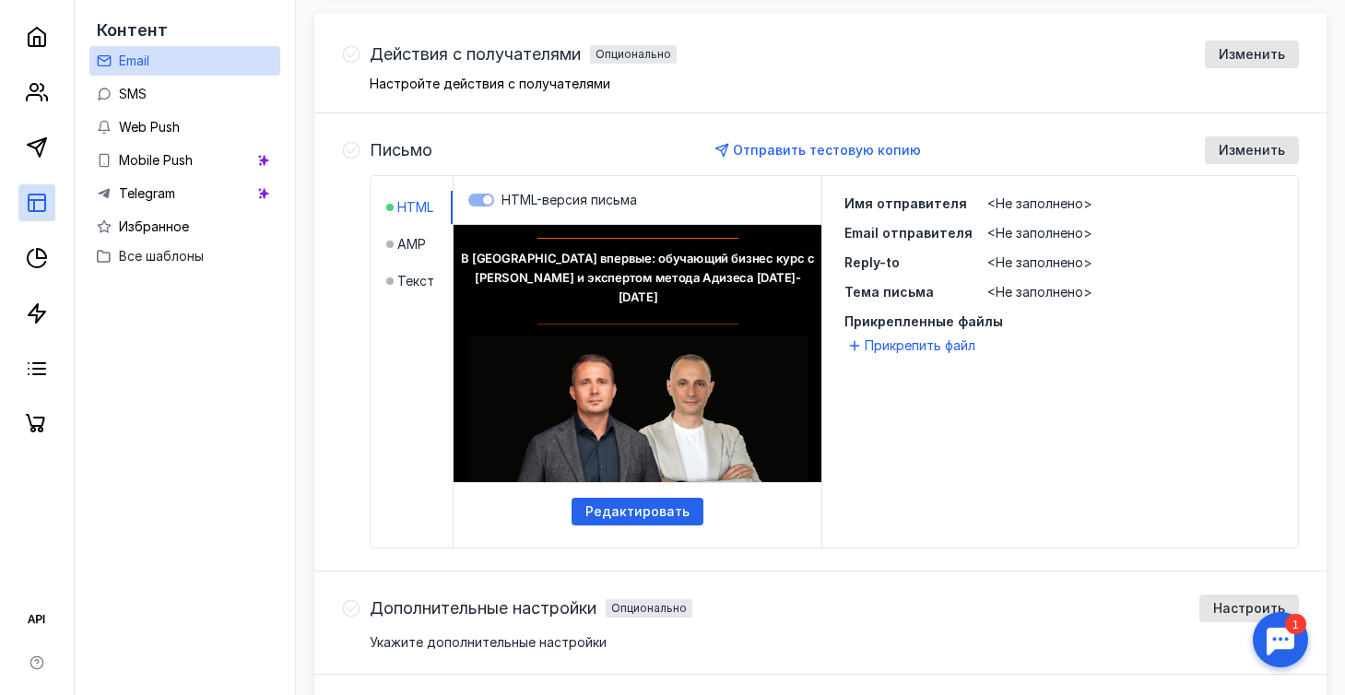
scroll to position [0, 0]
click at [607, 506] on span "Редактировать" at bounding box center [637, 512] width 104 height 16
